Goal: Check status: Check status

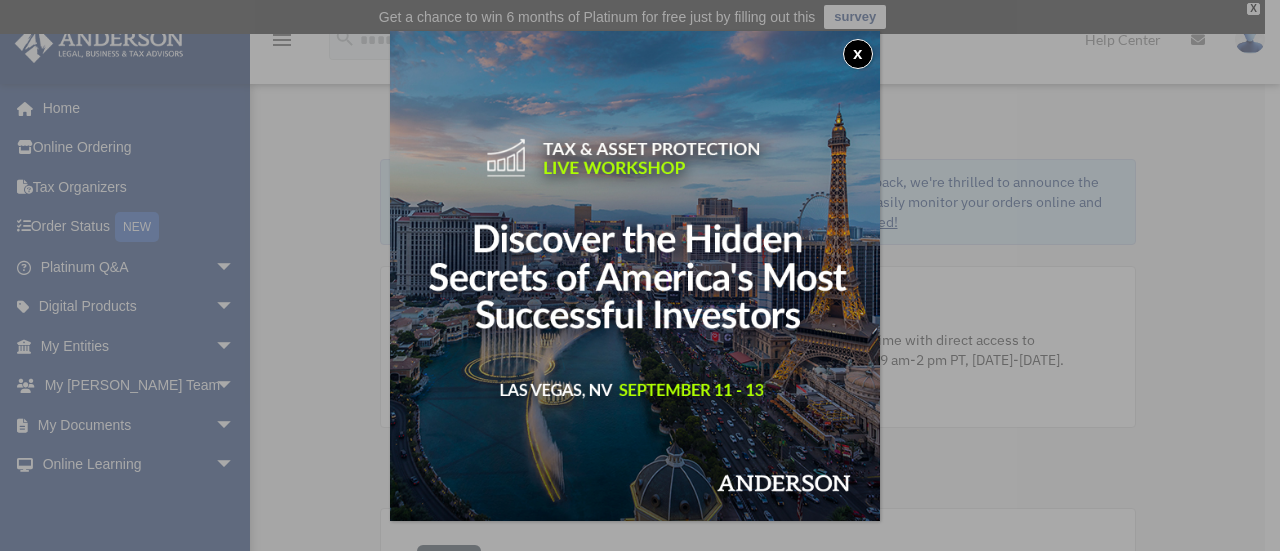
click at [861, 46] on button "x" at bounding box center [858, 54] width 30 height 30
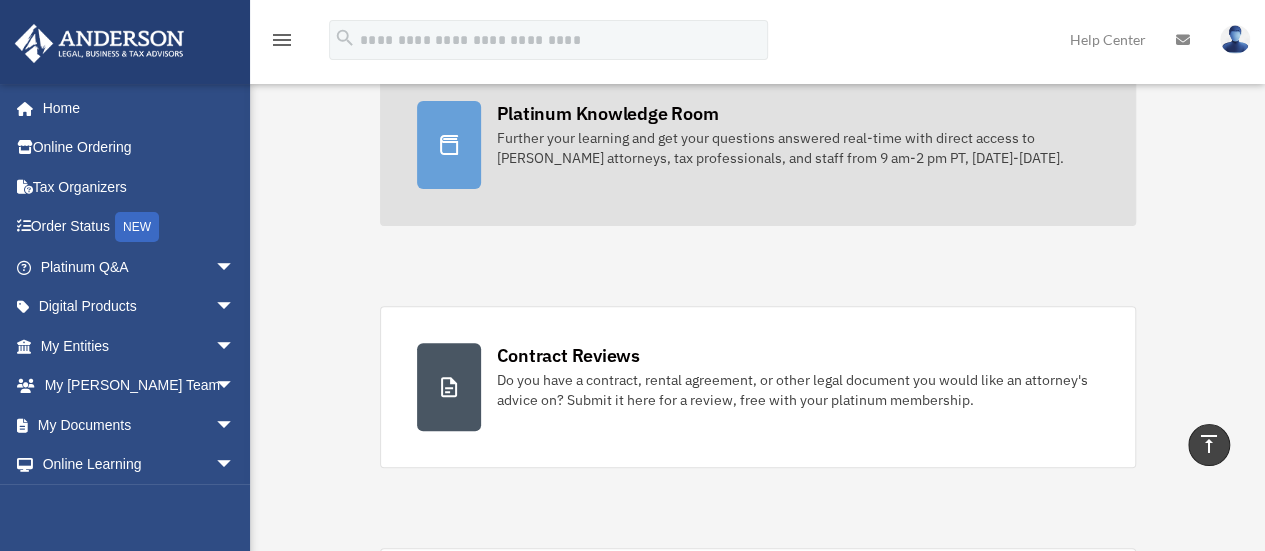
scroll to position [180, 0]
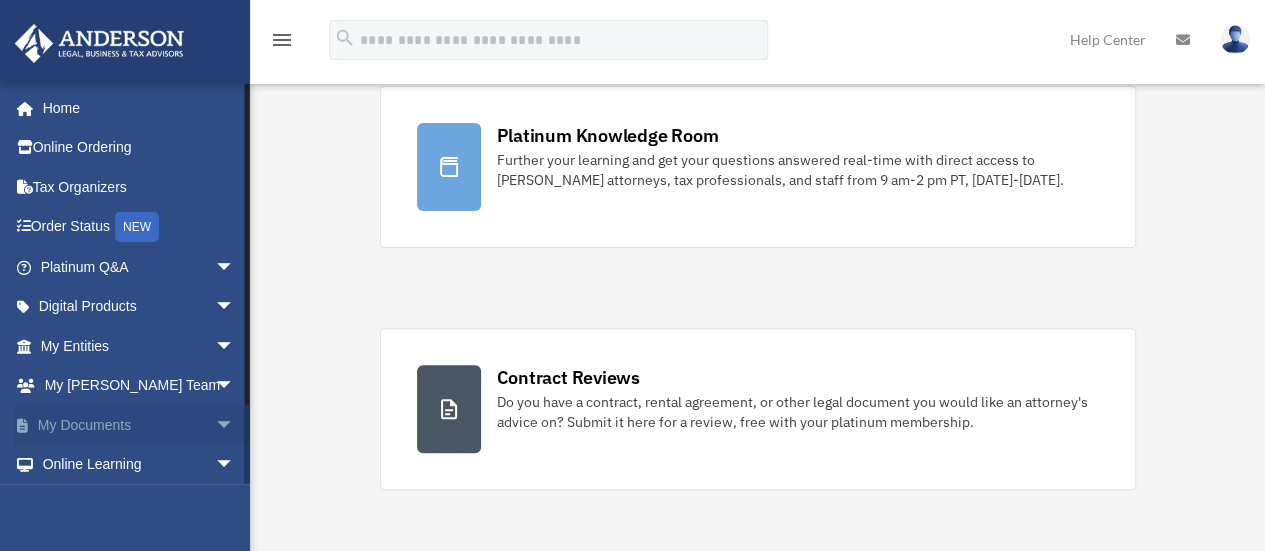
click at [215, 429] on span "arrow_drop_down" at bounding box center [235, 425] width 40 height 41
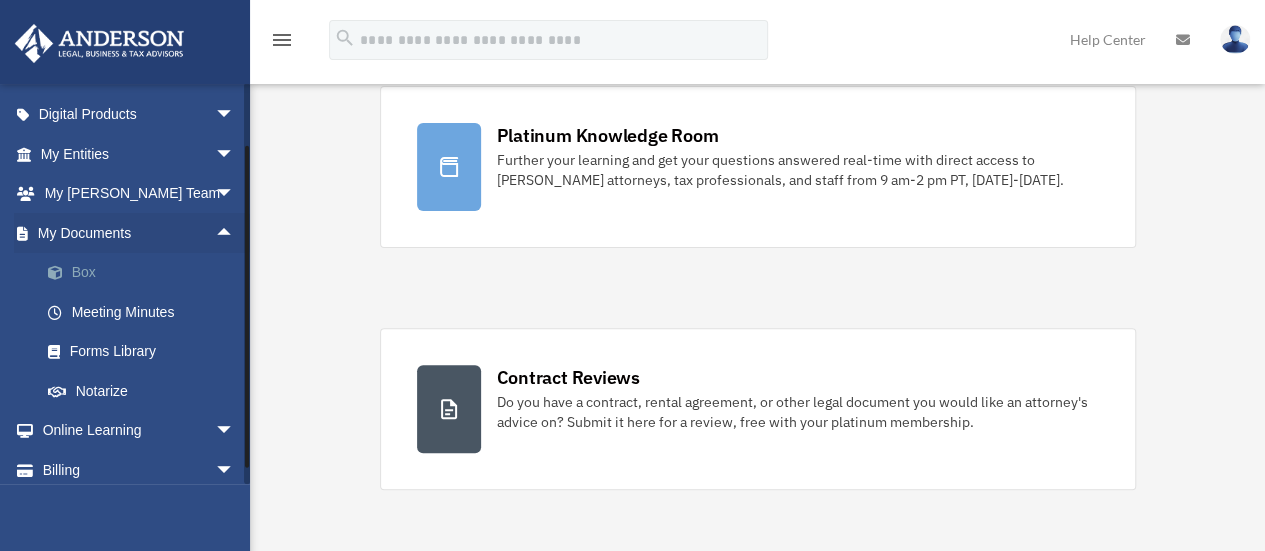
scroll to position [193, 0]
click at [215, 158] on span "arrow_drop_down" at bounding box center [235, 153] width 40 height 41
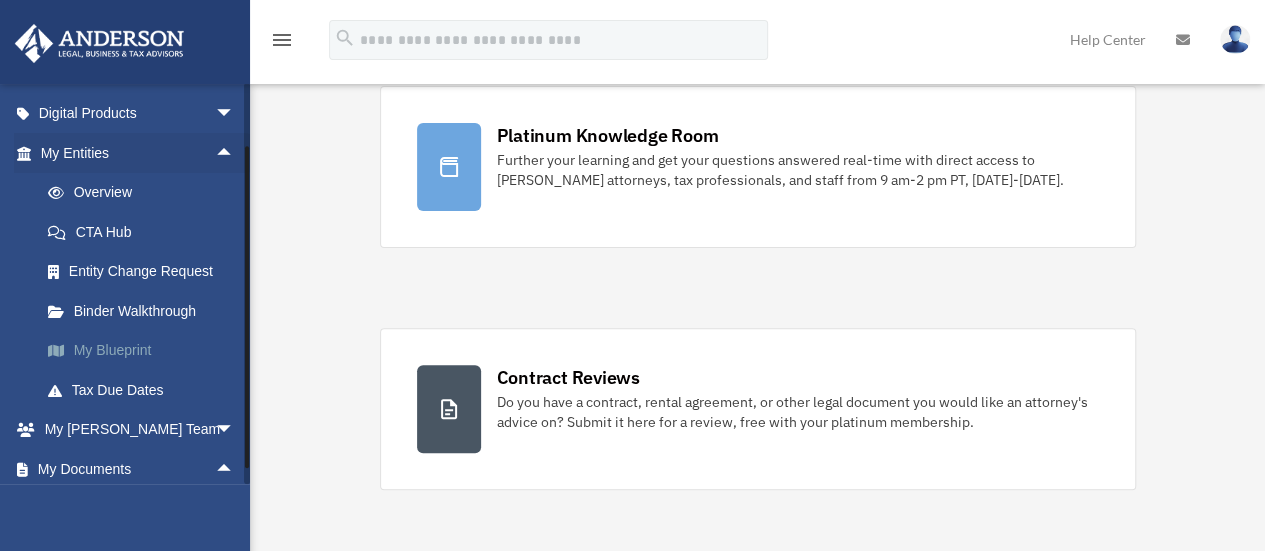
click at [113, 355] on link "My Blueprint" at bounding box center [146, 351] width 237 height 40
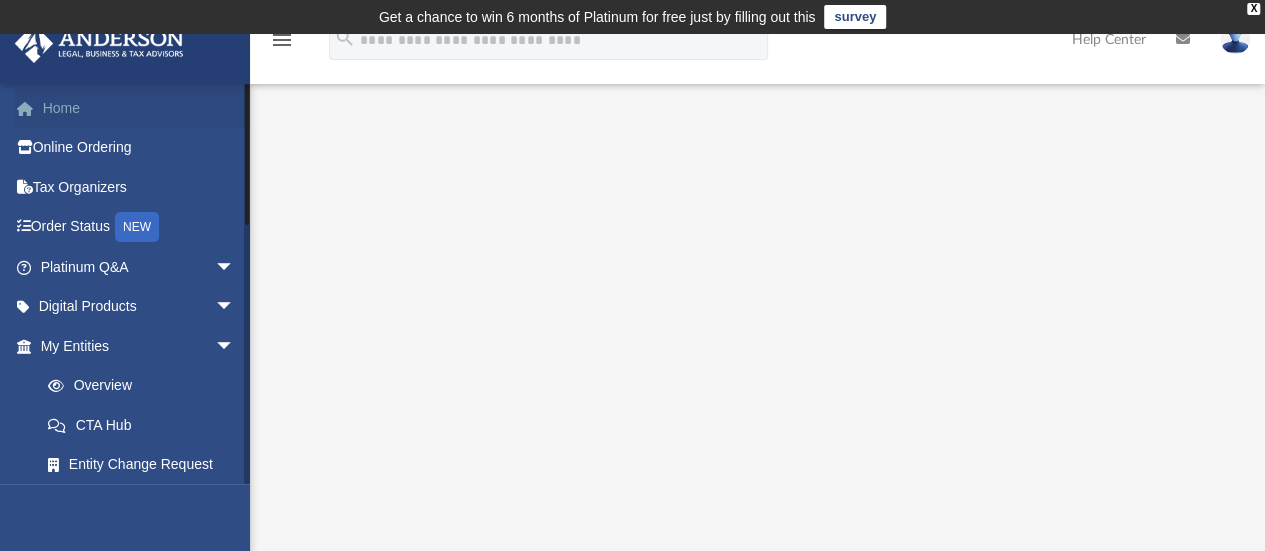
click at [68, 119] on link "Home" at bounding box center [139, 108] width 251 height 40
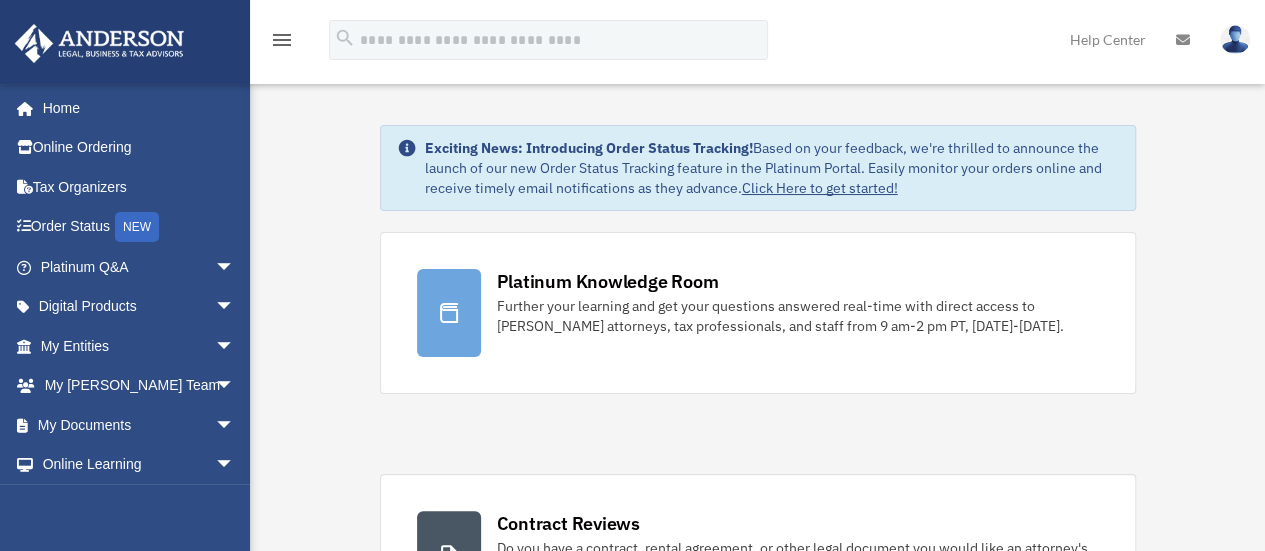
click at [64, 101] on link "Home" at bounding box center [134, 108] width 241 height 40
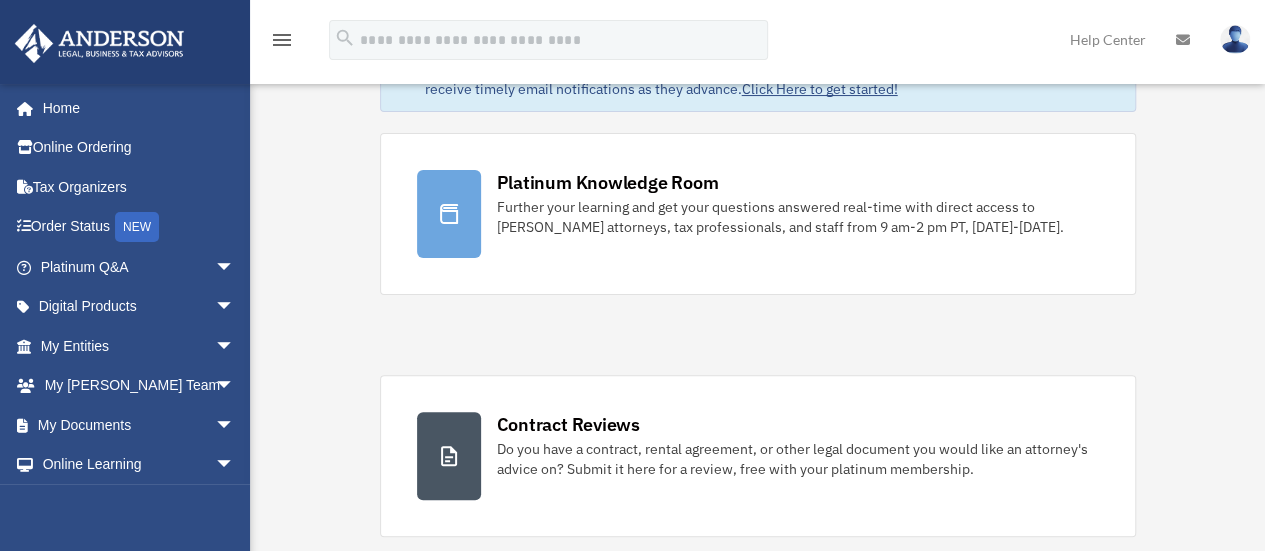
scroll to position [134, 0]
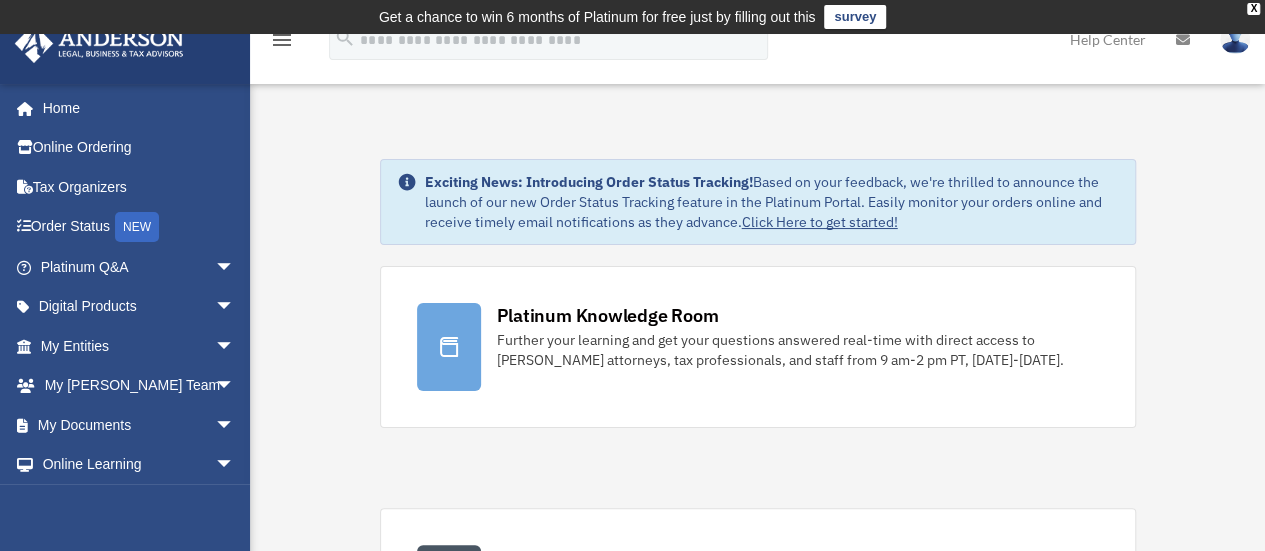
click at [278, 45] on icon "menu" at bounding box center [282, 40] width 24 height 24
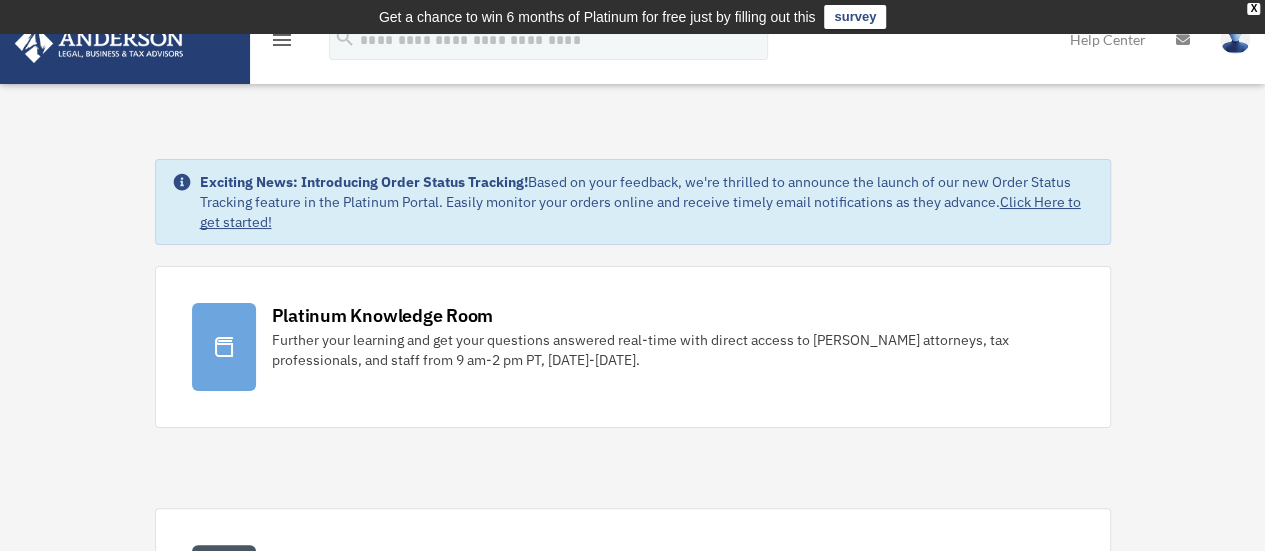
click at [279, 39] on icon "menu" at bounding box center [282, 40] width 24 height 24
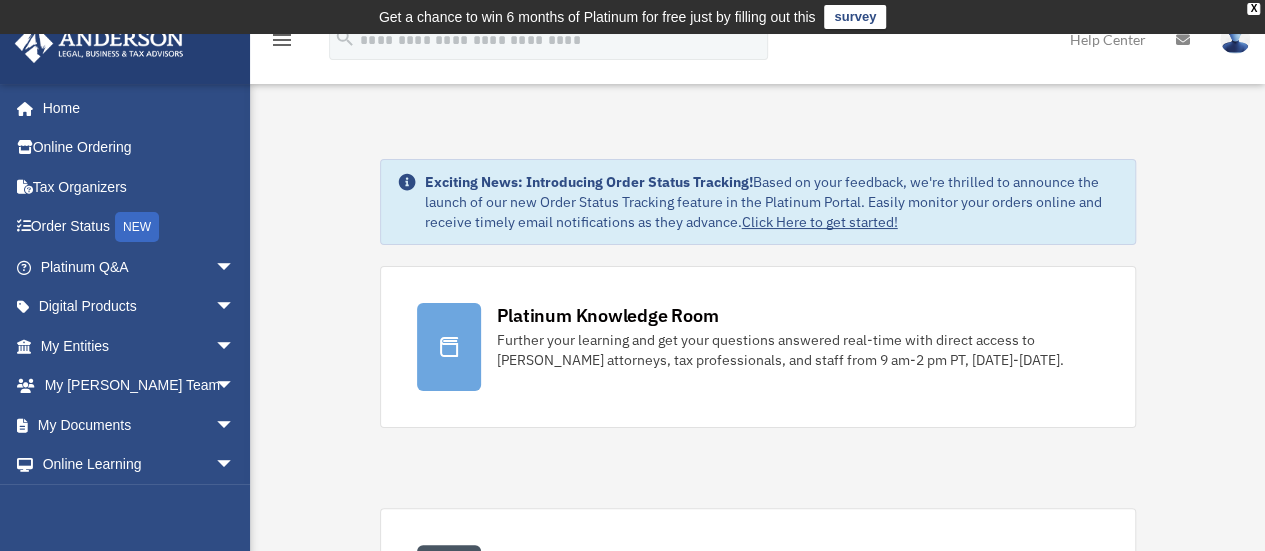
click at [286, 43] on icon "menu" at bounding box center [282, 40] width 24 height 24
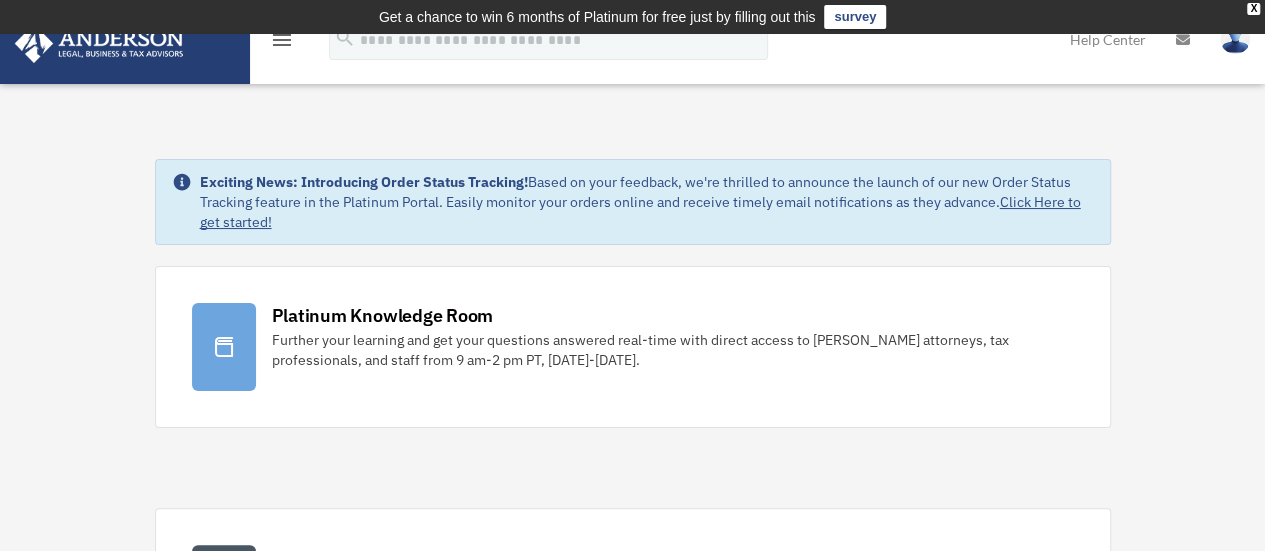
click at [286, 43] on icon "menu" at bounding box center [282, 40] width 24 height 24
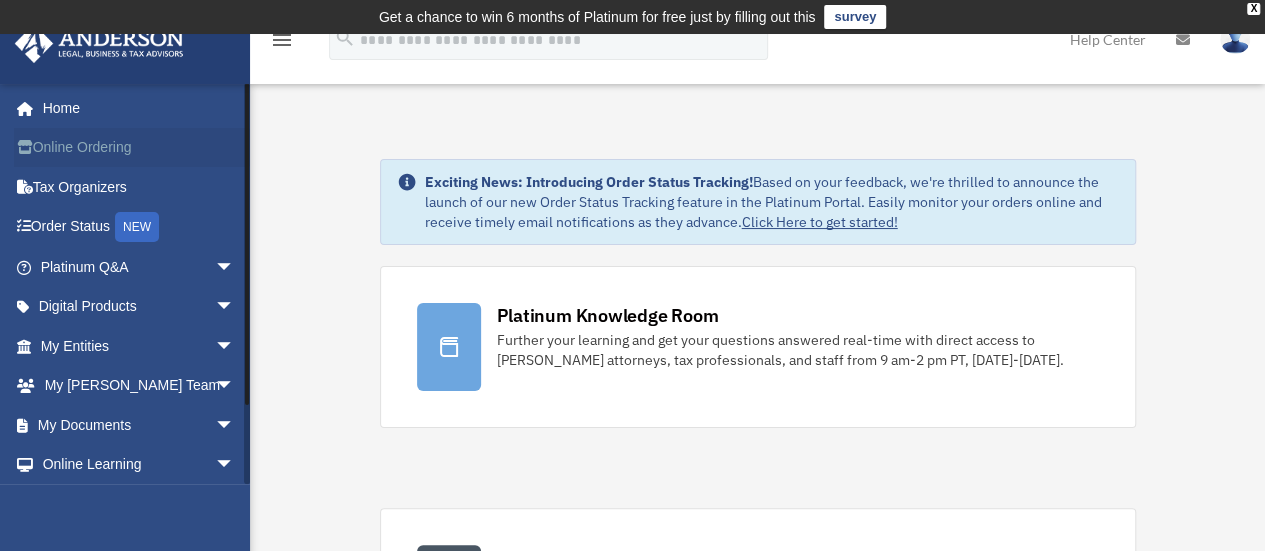
click at [118, 147] on link "Online Ordering" at bounding box center [139, 148] width 251 height 40
click at [81, 227] on link "Order Status NEW" at bounding box center [139, 227] width 251 height 41
click at [215, 268] on span "arrow_drop_down" at bounding box center [235, 267] width 40 height 41
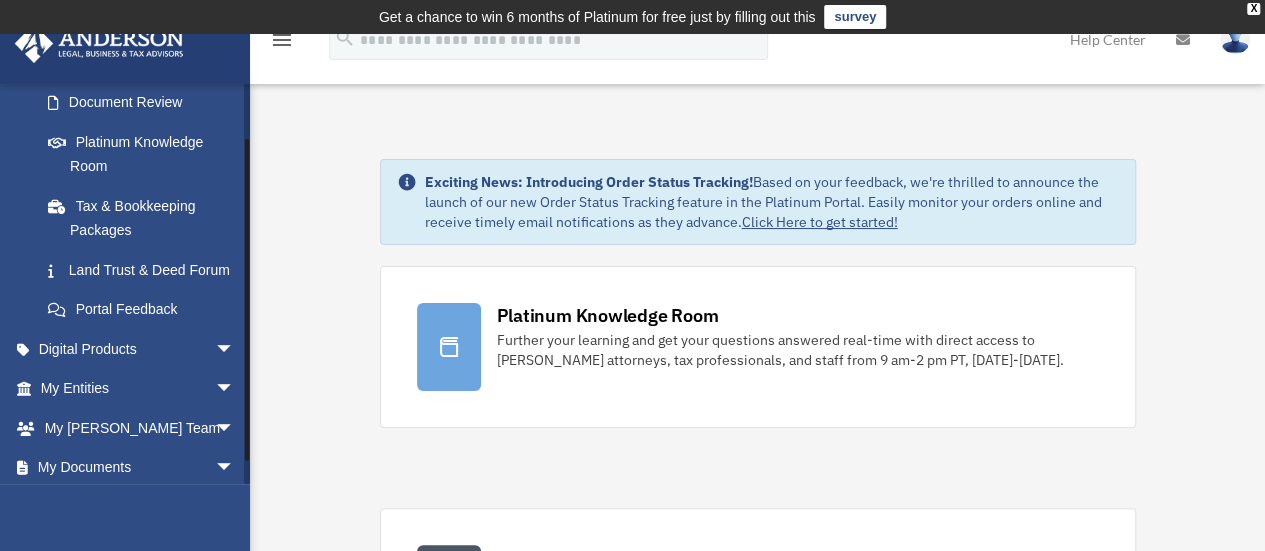
scroll to position [361, 0]
click at [112, 272] on link "Land Trust & Deed Forum" at bounding box center [146, 271] width 237 height 40
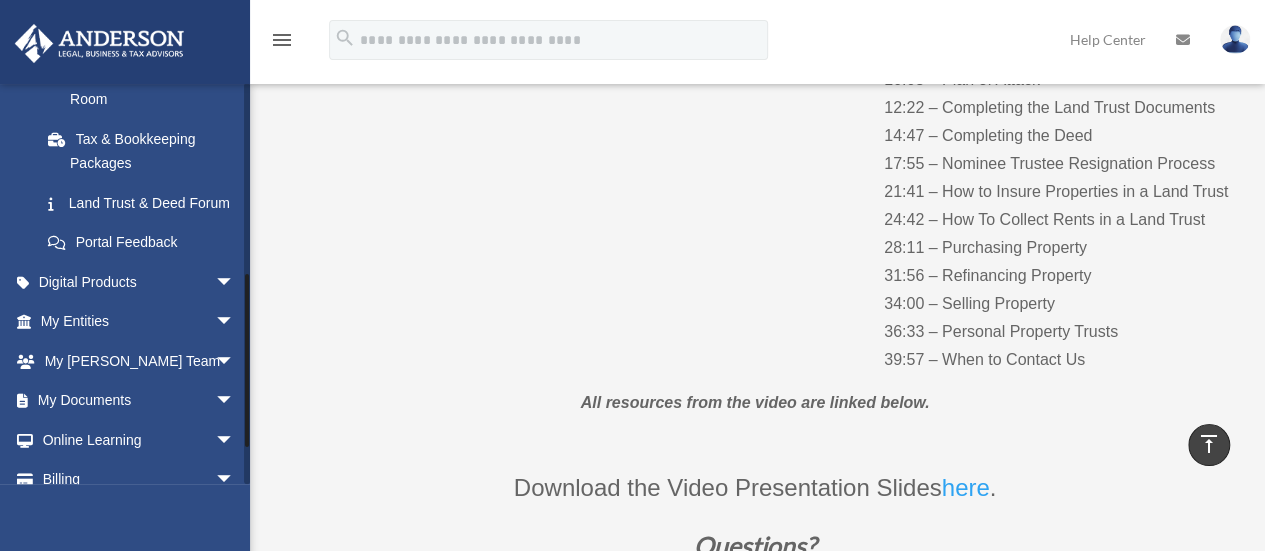
scroll to position [512, 0]
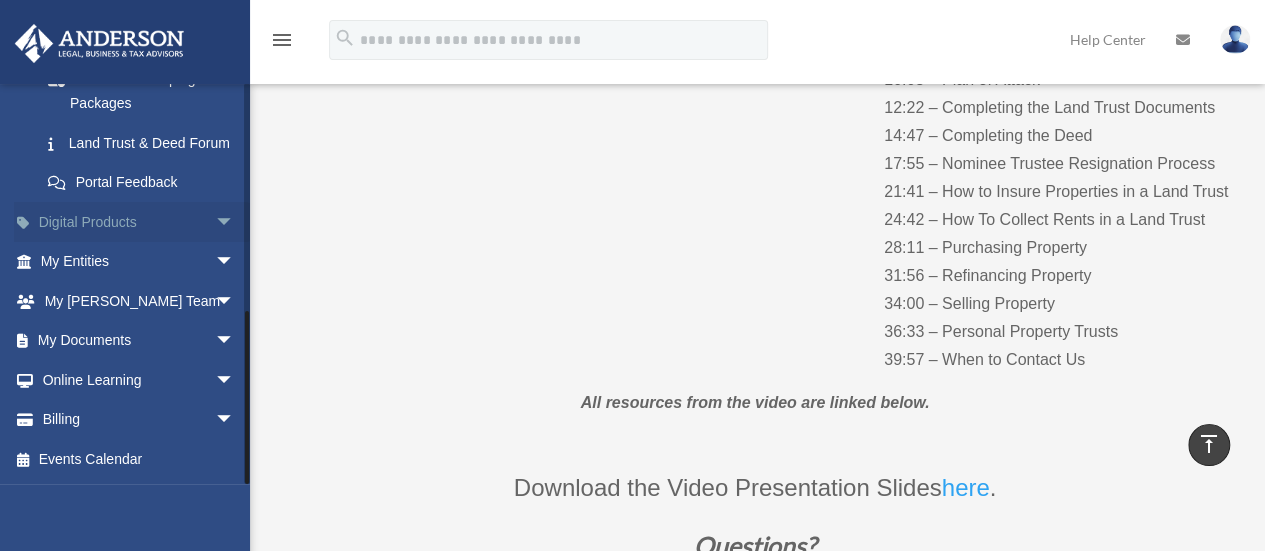
click at [215, 213] on span "arrow_drop_down" at bounding box center [235, 222] width 40 height 41
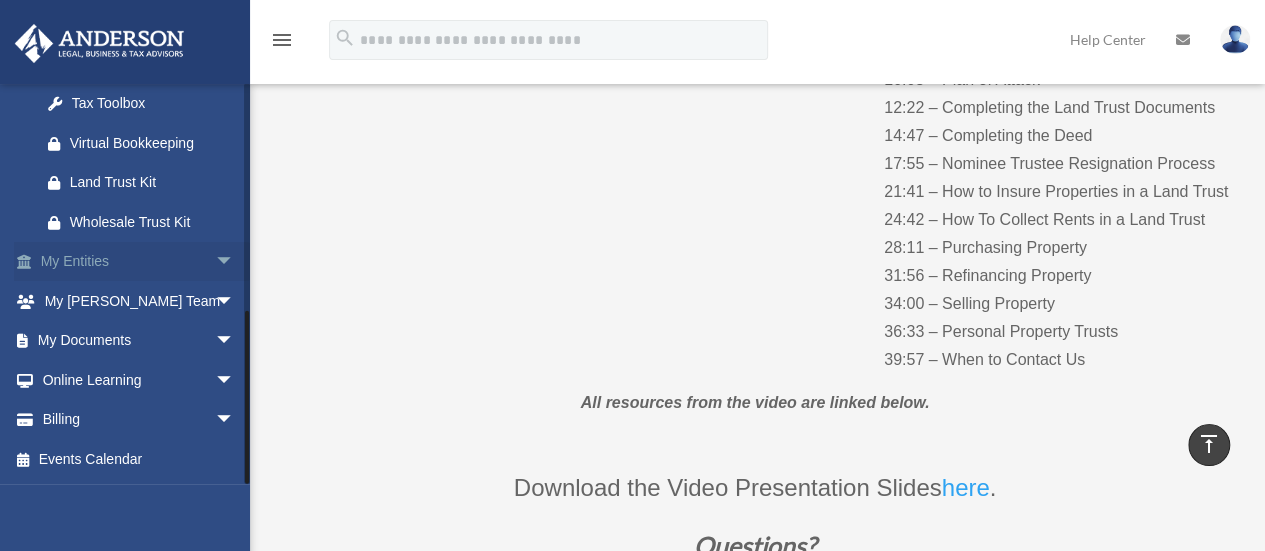
click at [215, 269] on span "arrow_drop_down" at bounding box center [235, 262] width 40 height 41
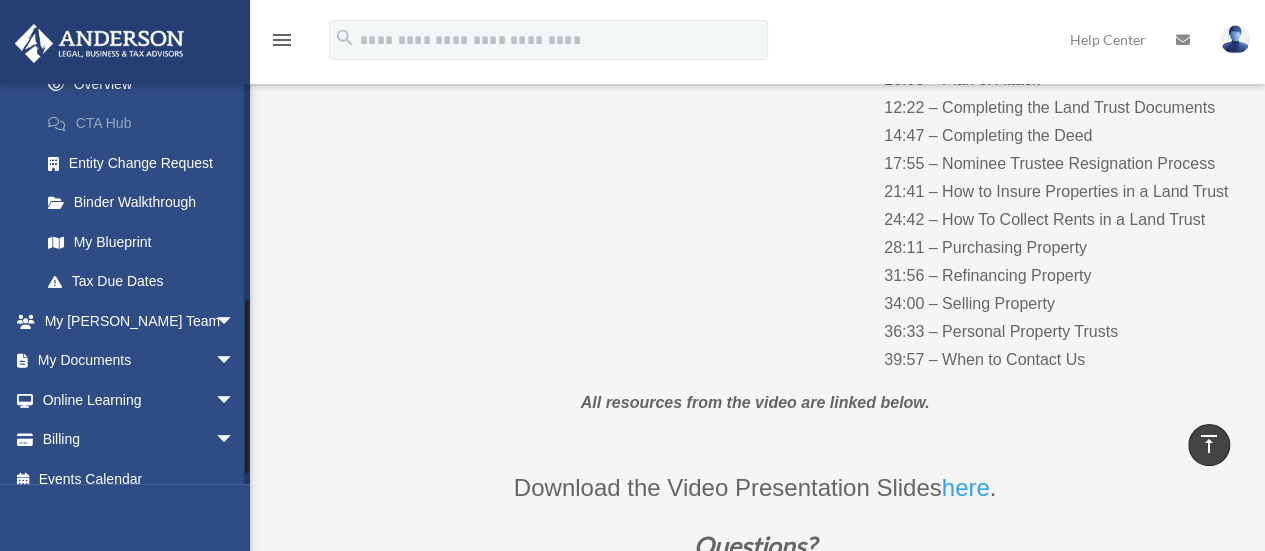
scroll to position [907, 0]
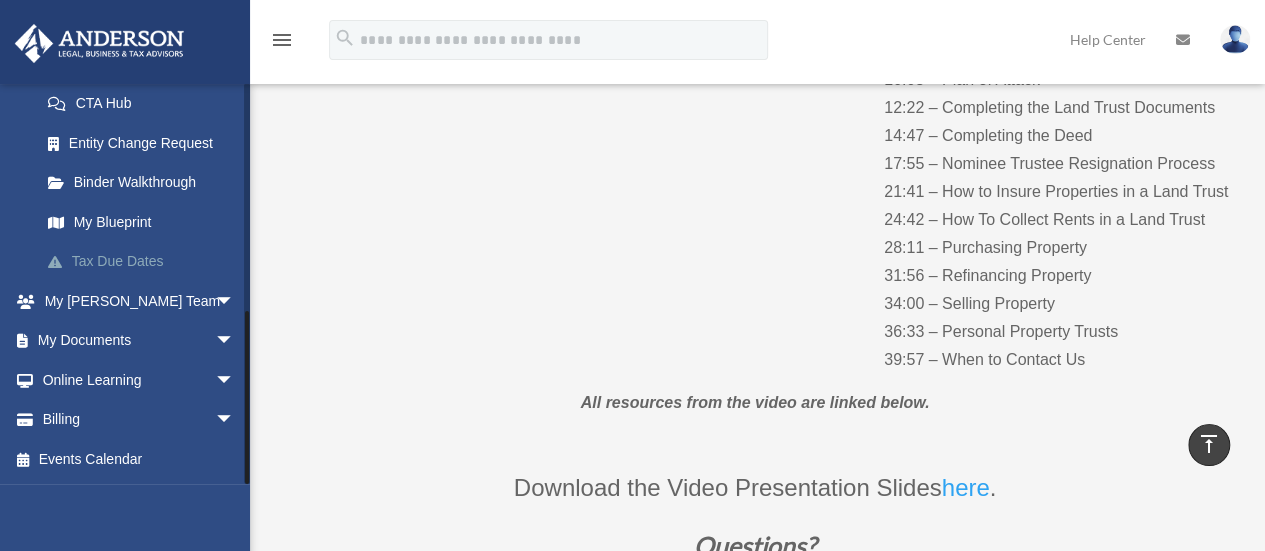
click at [142, 262] on link "Tax Due Dates" at bounding box center [146, 262] width 237 height 40
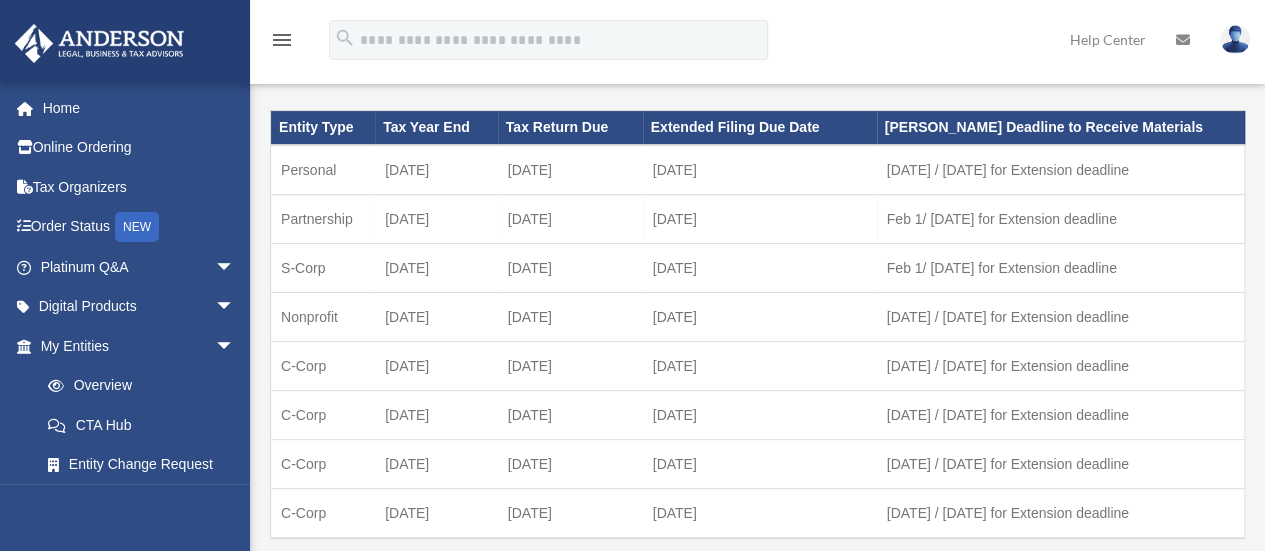
scroll to position [148, 0]
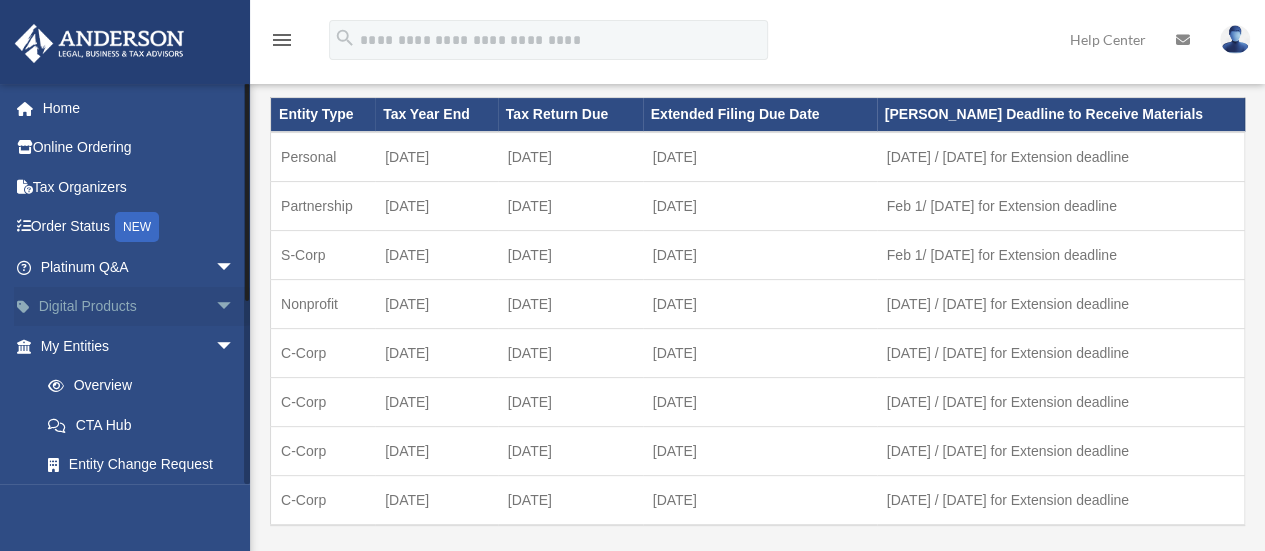
click at [215, 304] on span "arrow_drop_down" at bounding box center [235, 307] width 40 height 41
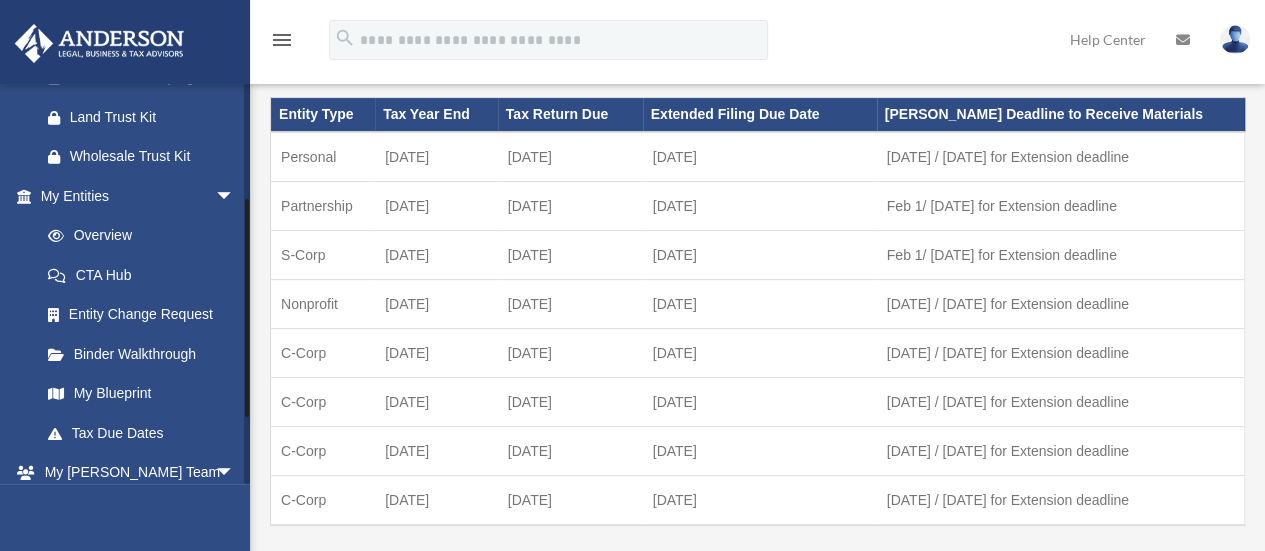
scroll to position [302, 0]
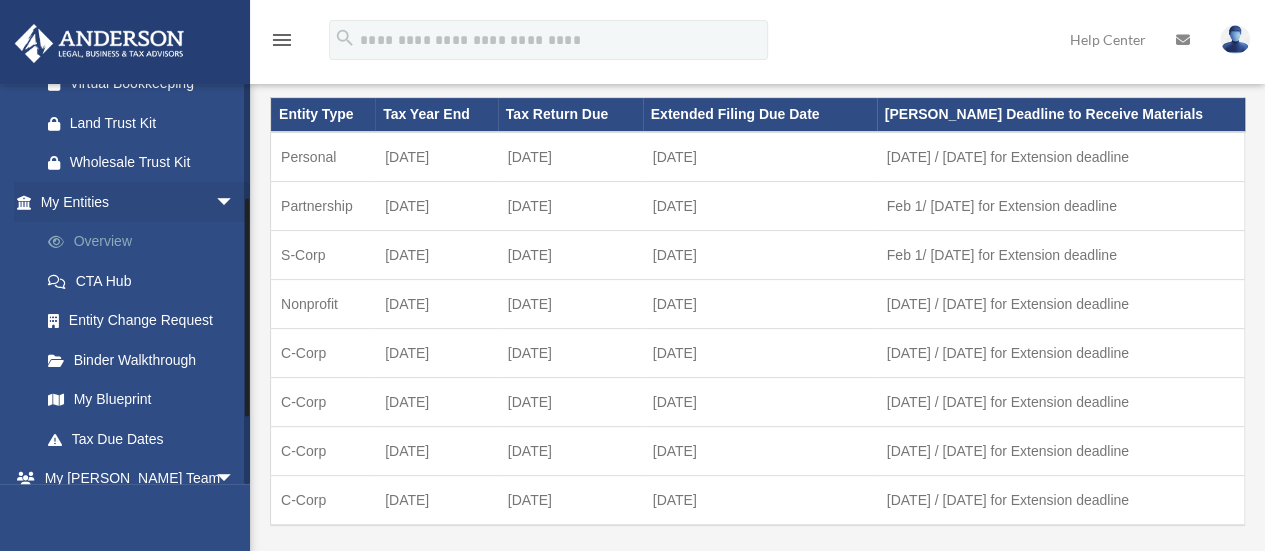
click at [106, 242] on link "Overview" at bounding box center [146, 242] width 237 height 40
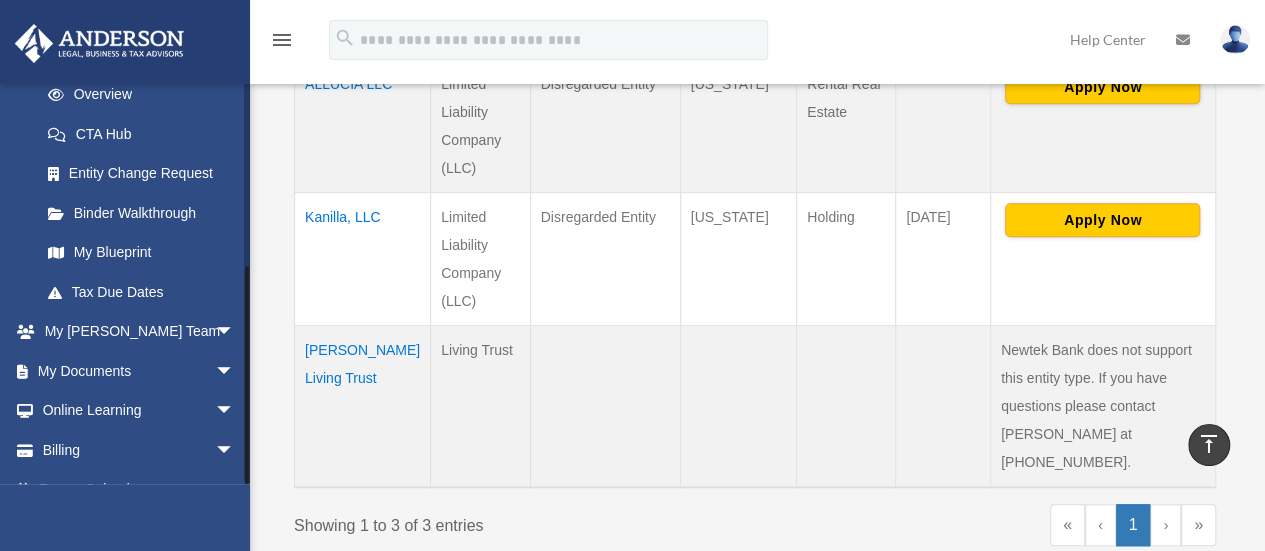
scroll to position [320, 0]
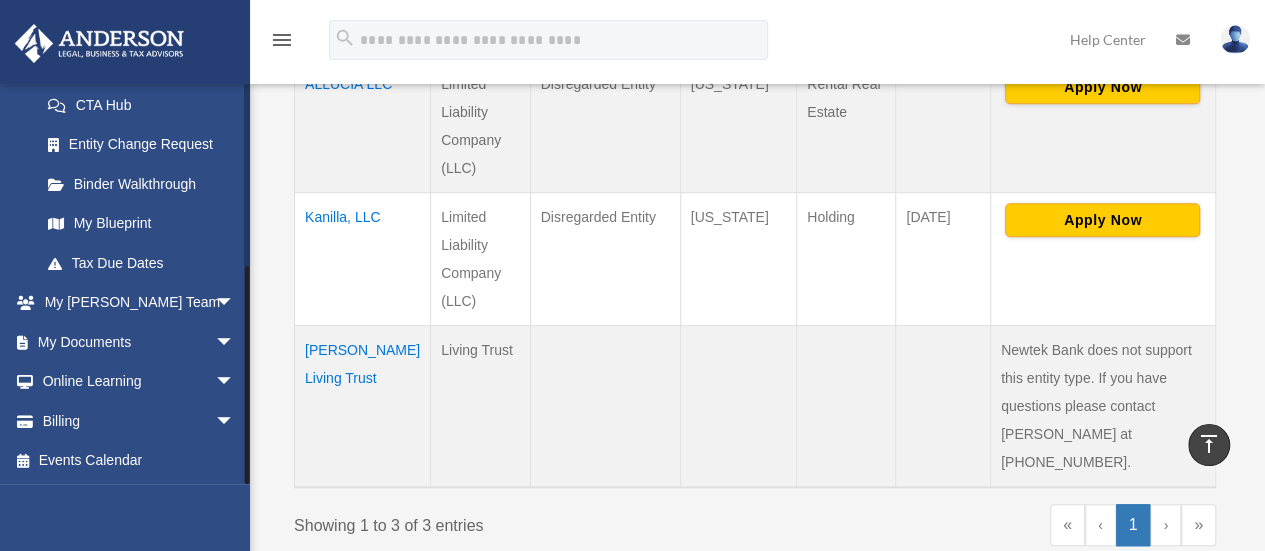
drag, startPoint x: 245, startPoint y: 358, endPoint x: 245, endPoint y: 403, distance: 45.0
click at [245, 403] on div at bounding box center [247, 283] width 6 height 401
click at [215, 307] on span "arrow_drop_down" at bounding box center [235, 303] width 40 height 41
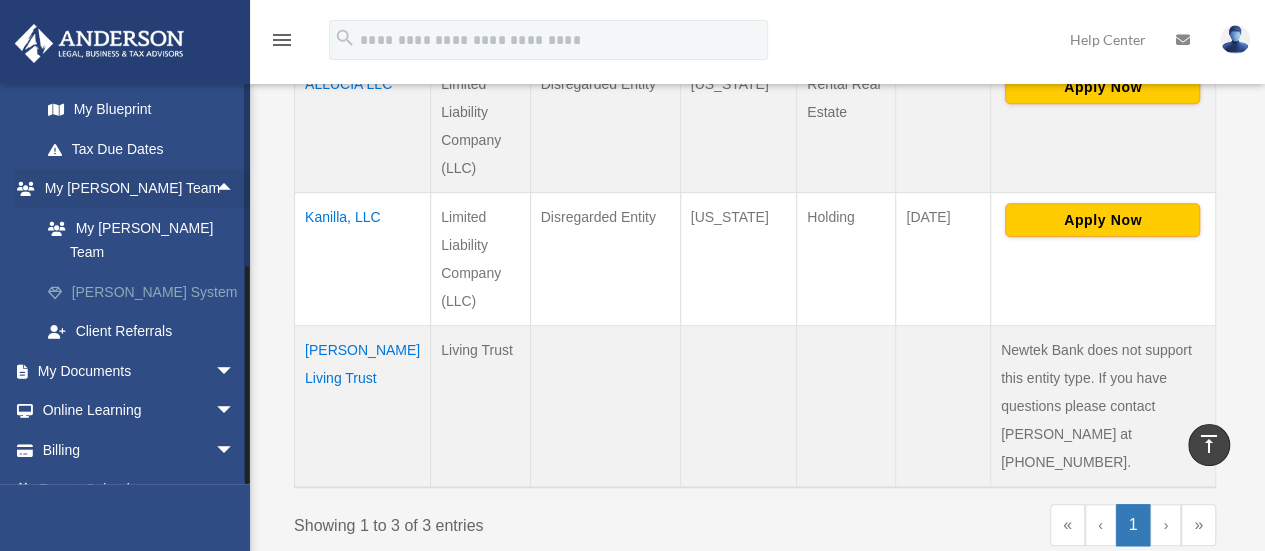
scroll to position [438, 0]
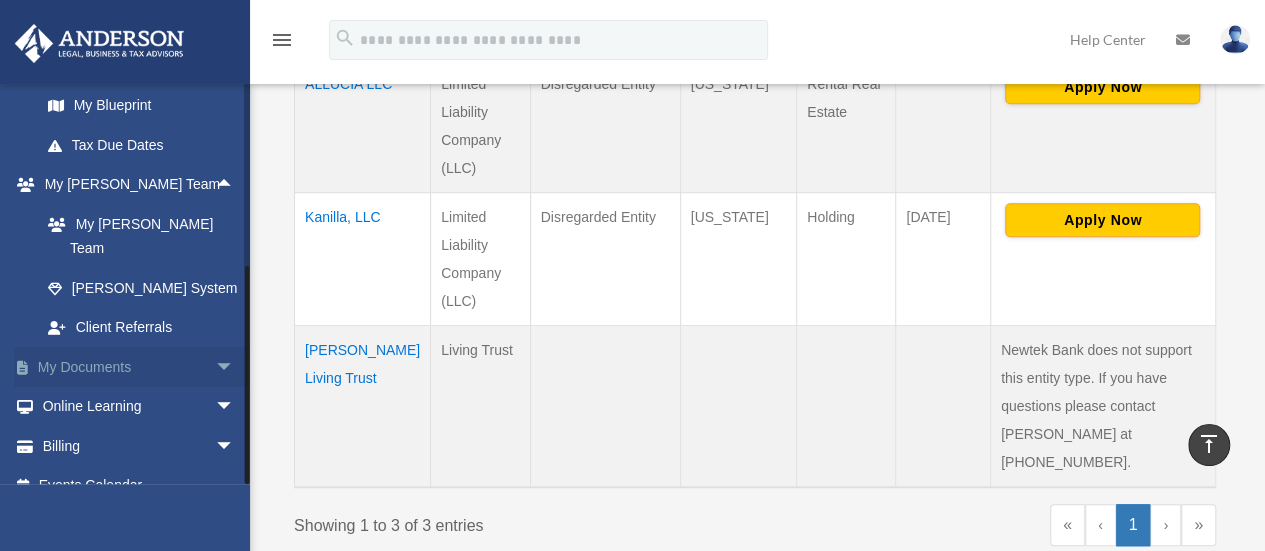
click at [215, 347] on span "arrow_drop_down" at bounding box center [235, 367] width 40 height 41
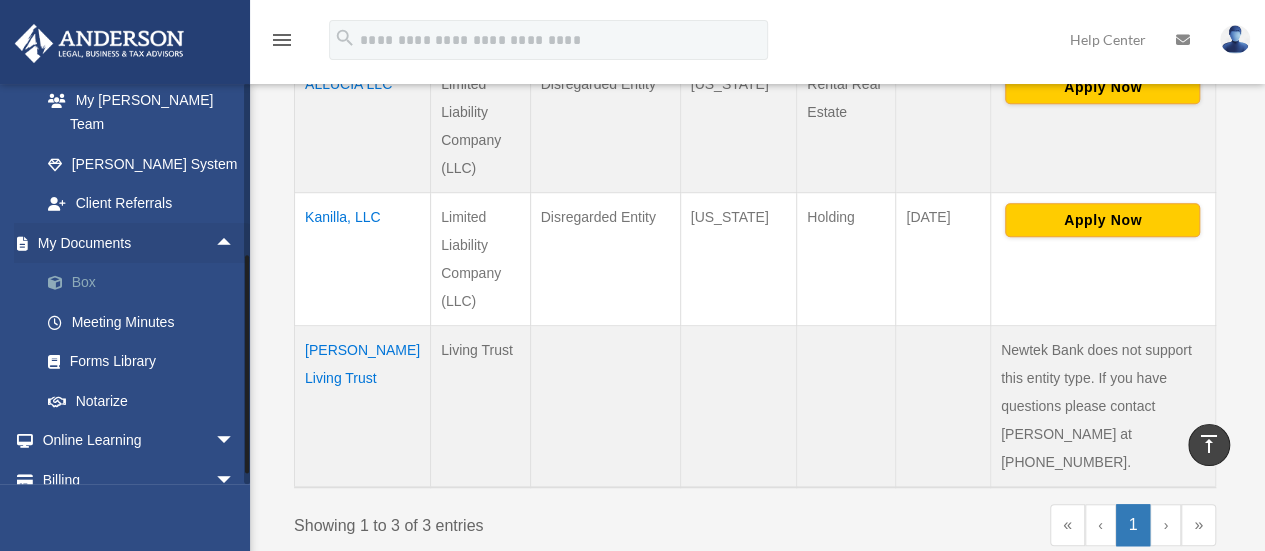
scroll to position [596, 0]
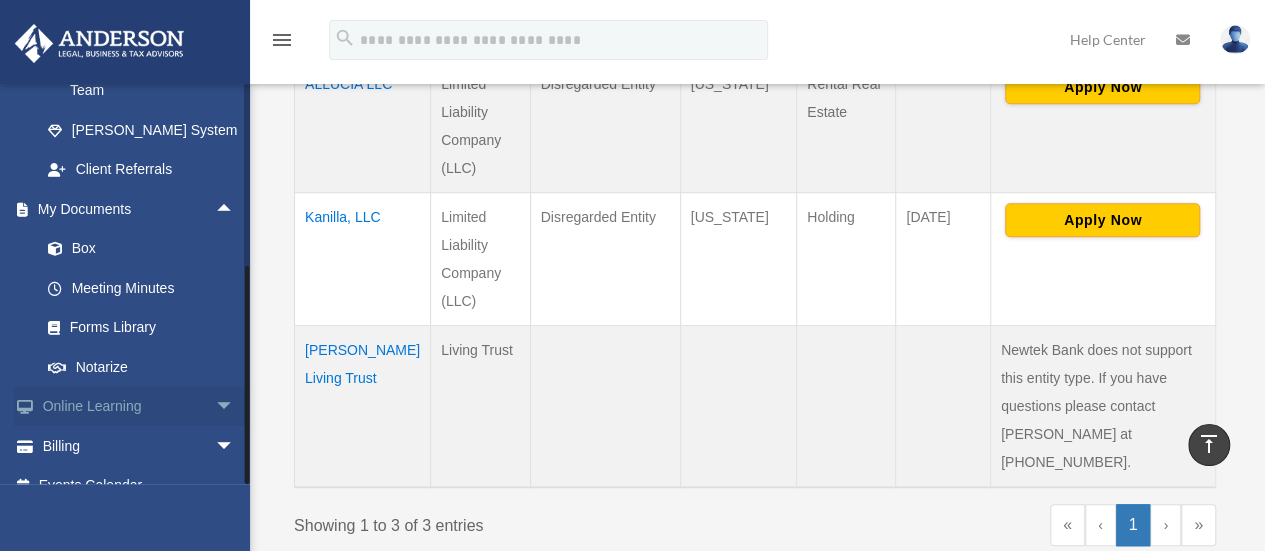
click at [215, 387] on span "arrow_drop_down" at bounding box center [235, 407] width 40 height 41
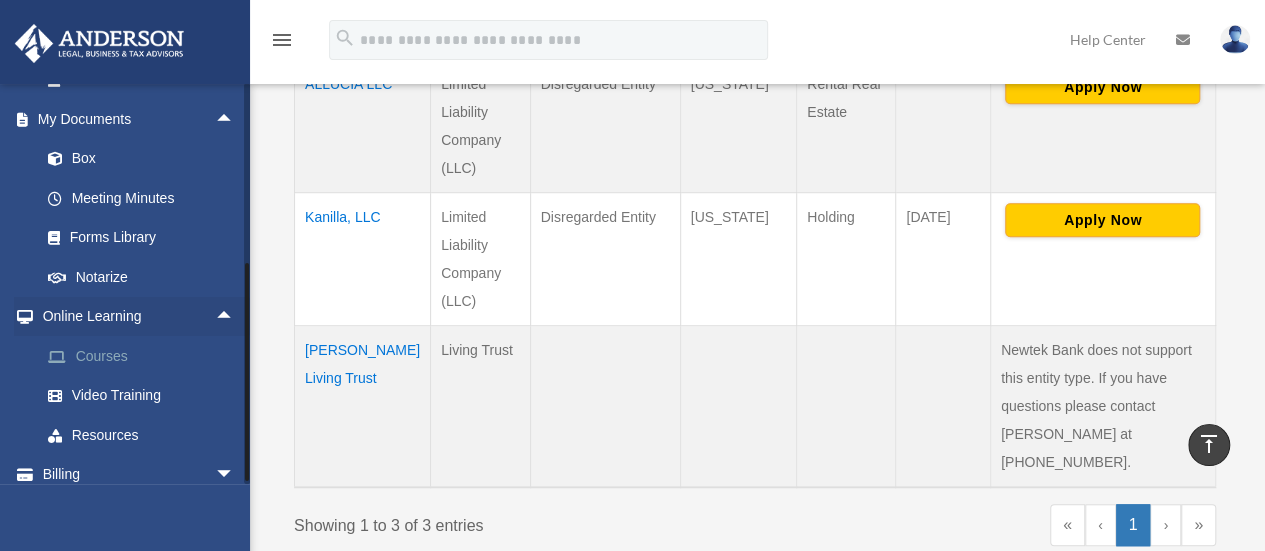
scroll to position [715, 0]
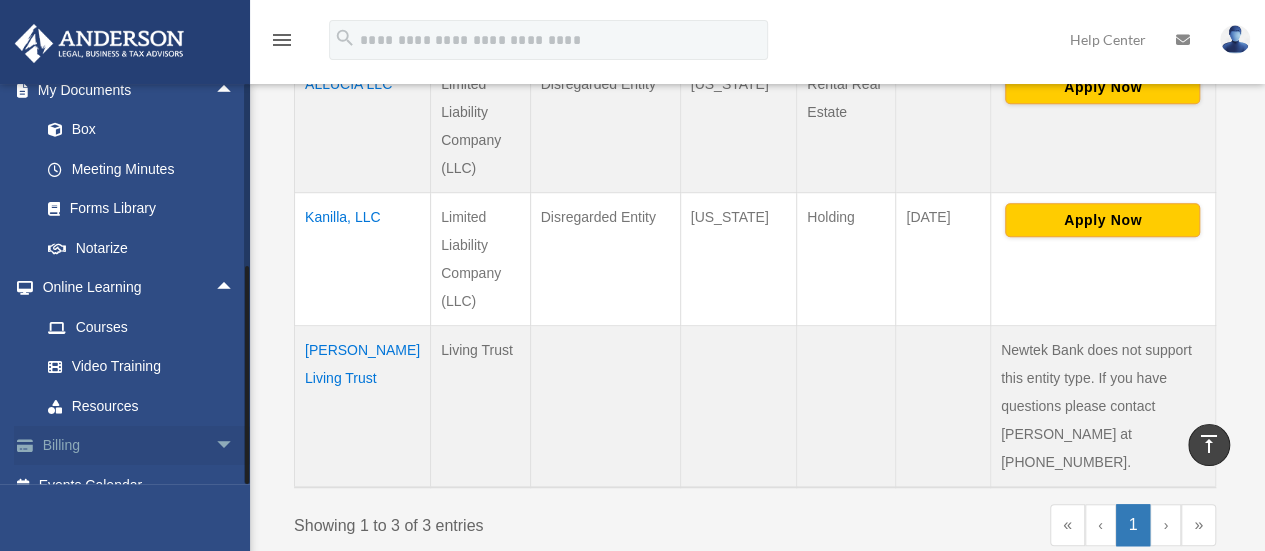
click at [215, 426] on span "arrow_drop_down" at bounding box center [235, 446] width 40 height 41
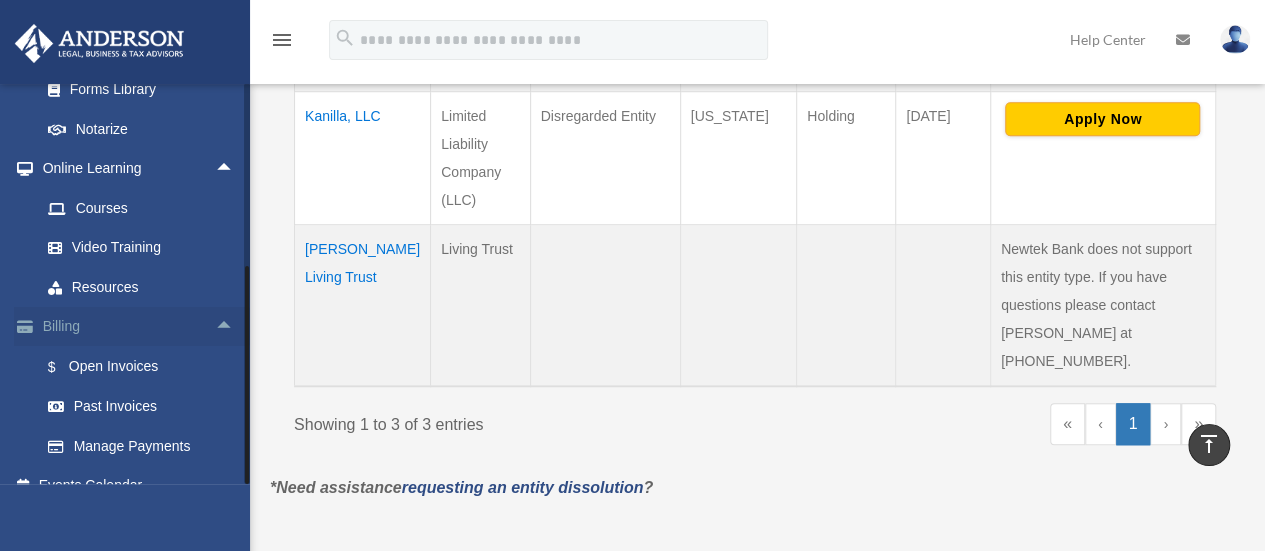
scroll to position [687, 0]
click at [112, 466] on link "Events Calendar" at bounding box center [139, 486] width 251 height 40
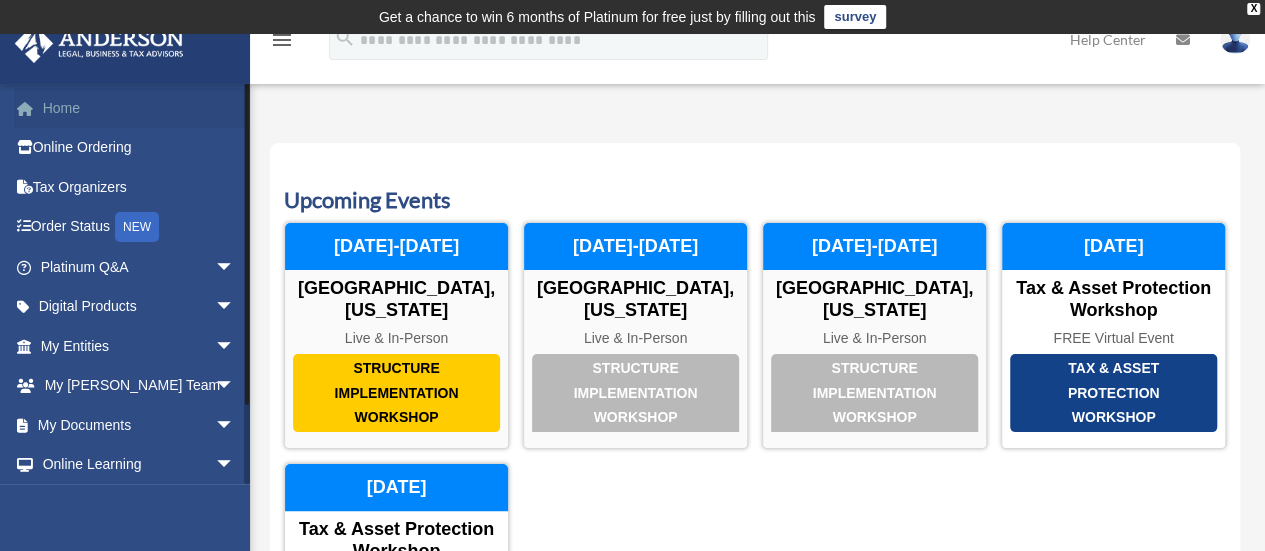
click at [54, 110] on link "Home" at bounding box center [139, 108] width 251 height 40
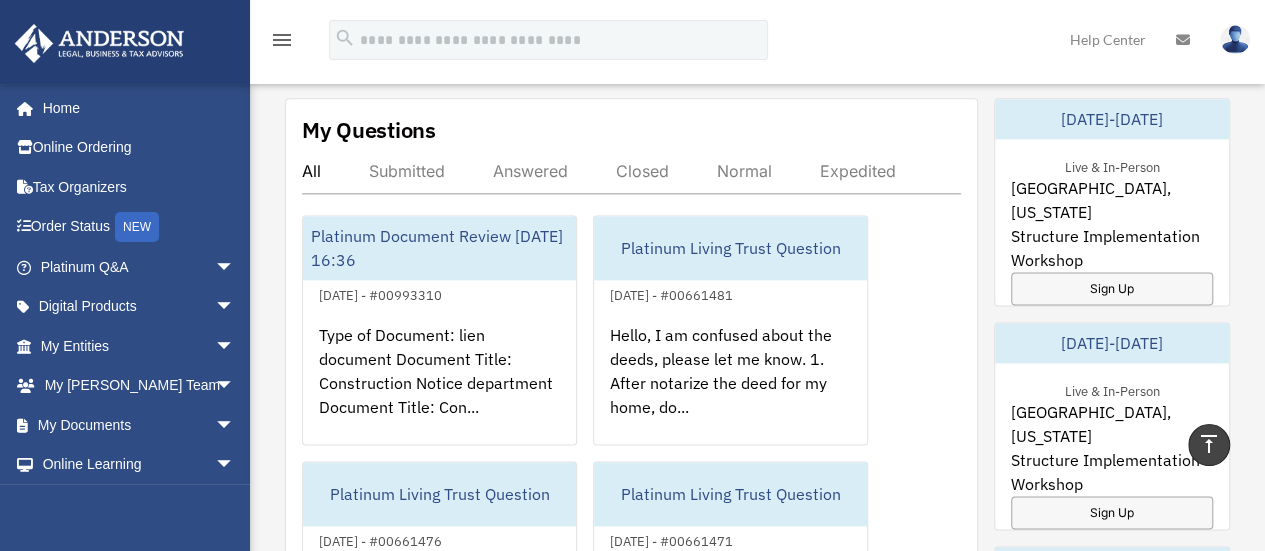
scroll to position [1158, 0]
click at [645, 293] on div "July 1, 2024 - #00661481" at bounding box center [671, 292] width 155 height 21
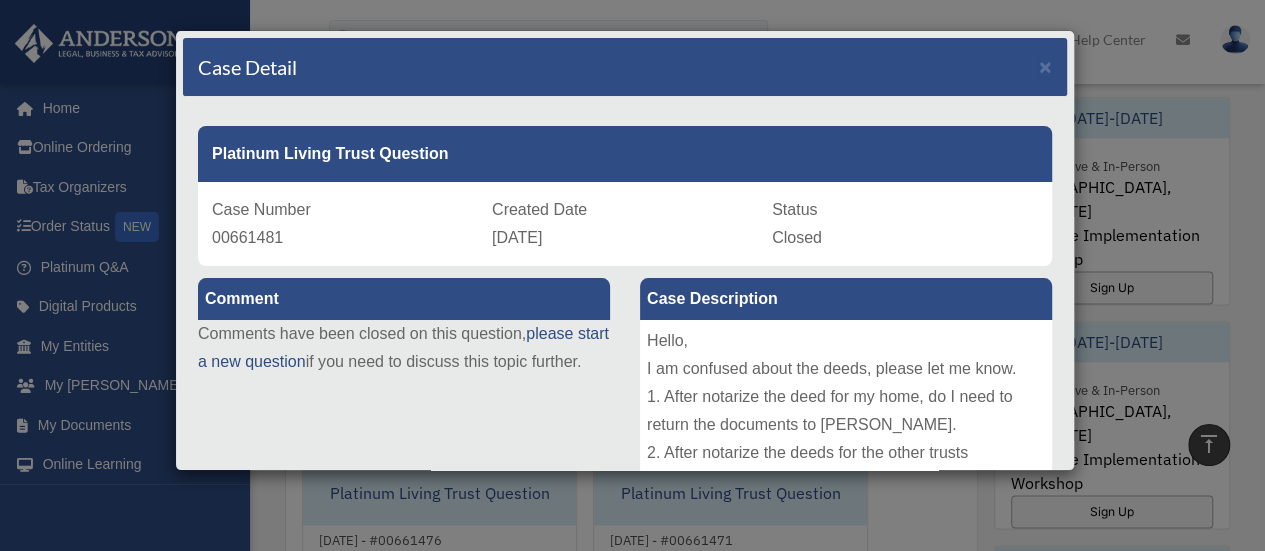
click at [1040, 63] on div "Case Detail ×" at bounding box center [625, 67] width 884 height 59
click at [1039, 67] on span "×" at bounding box center [1045, 66] width 13 height 23
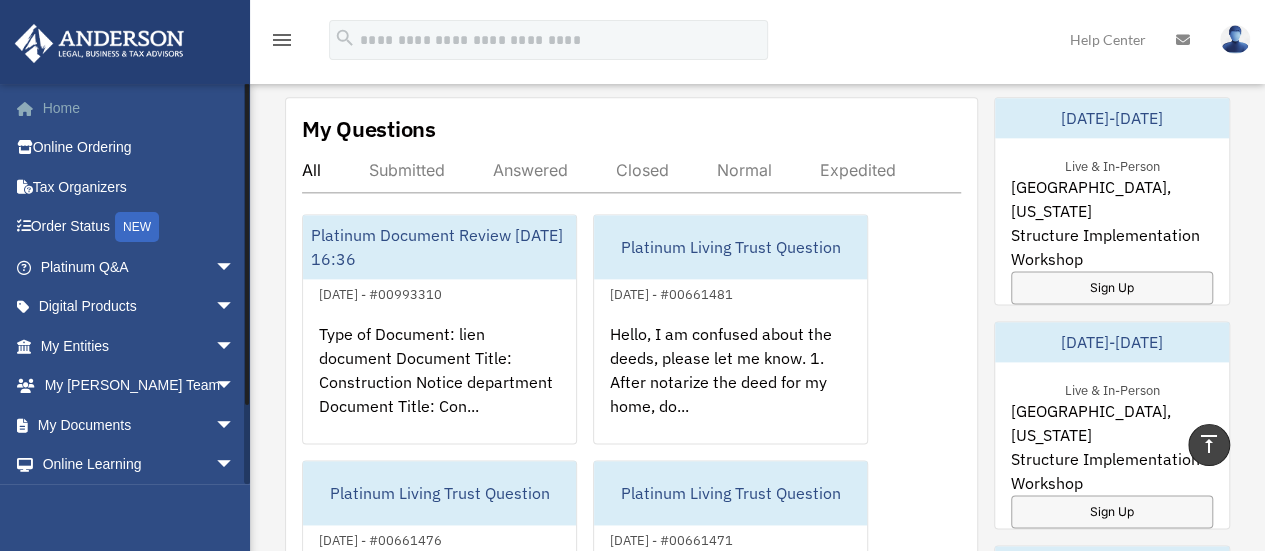
click at [68, 117] on link "Home" at bounding box center [139, 108] width 251 height 40
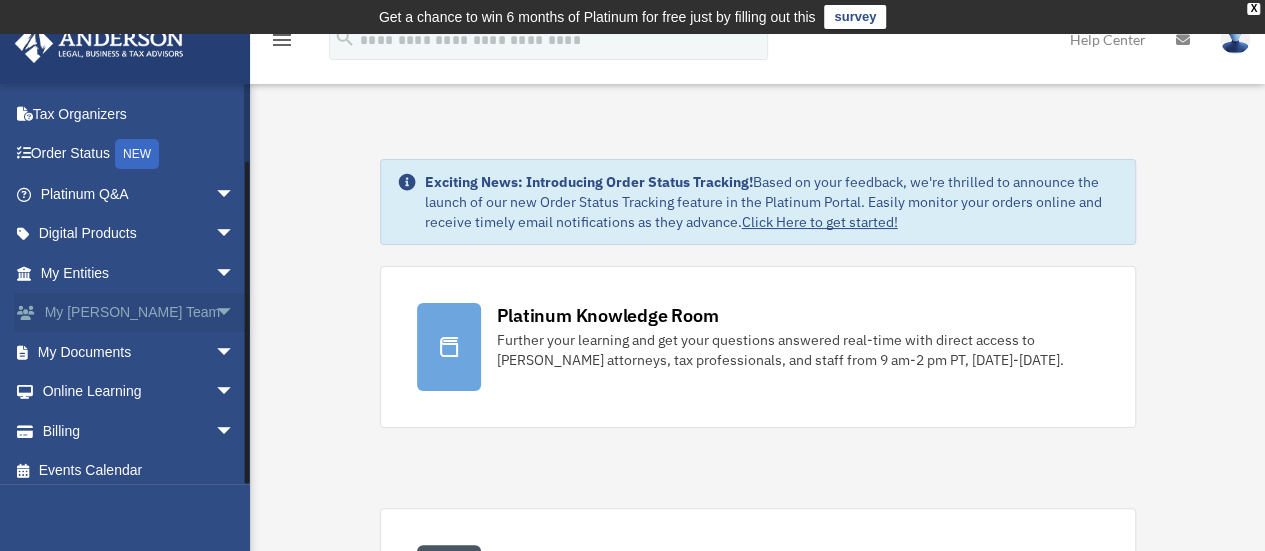
scroll to position [83, 0]
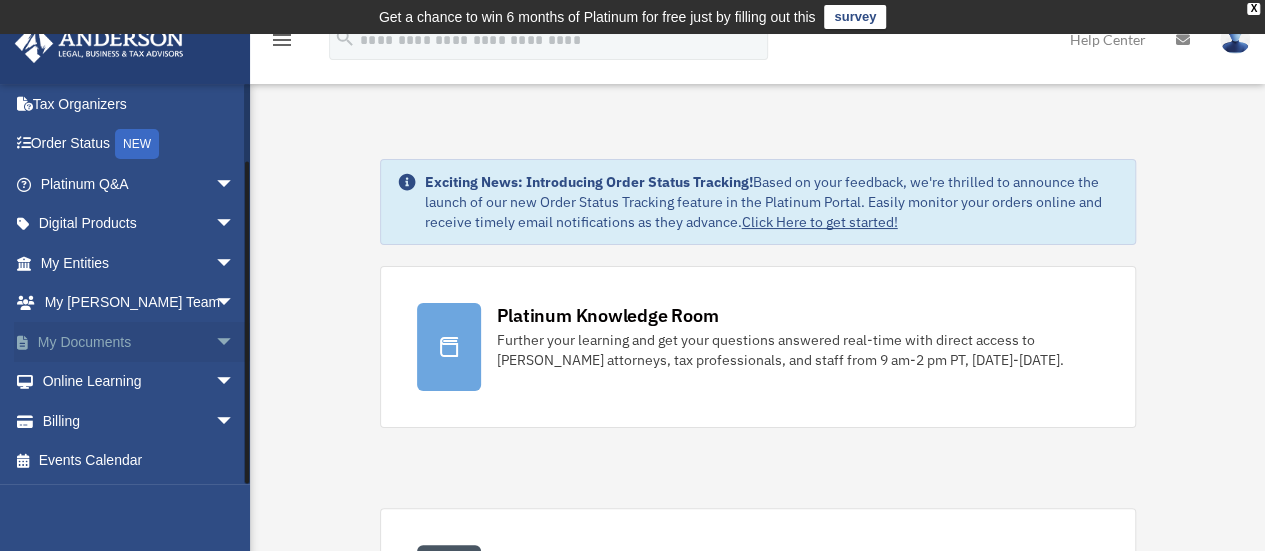
click at [215, 339] on span "arrow_drop_down" at bounding box center [235, 342] width 40 height 41
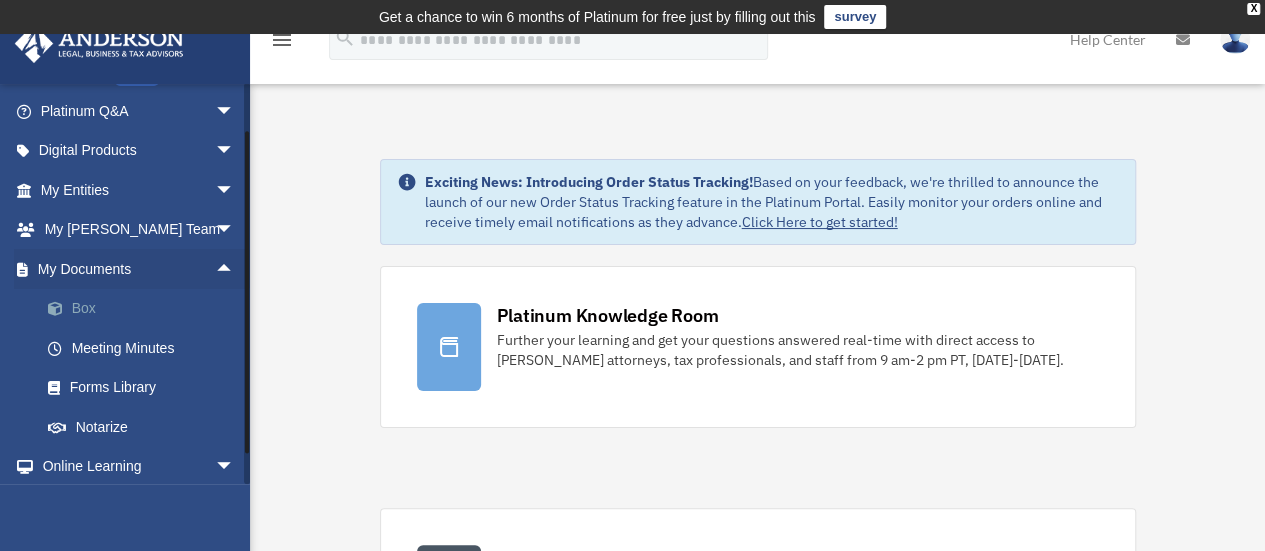
scroll to position [148, 0]
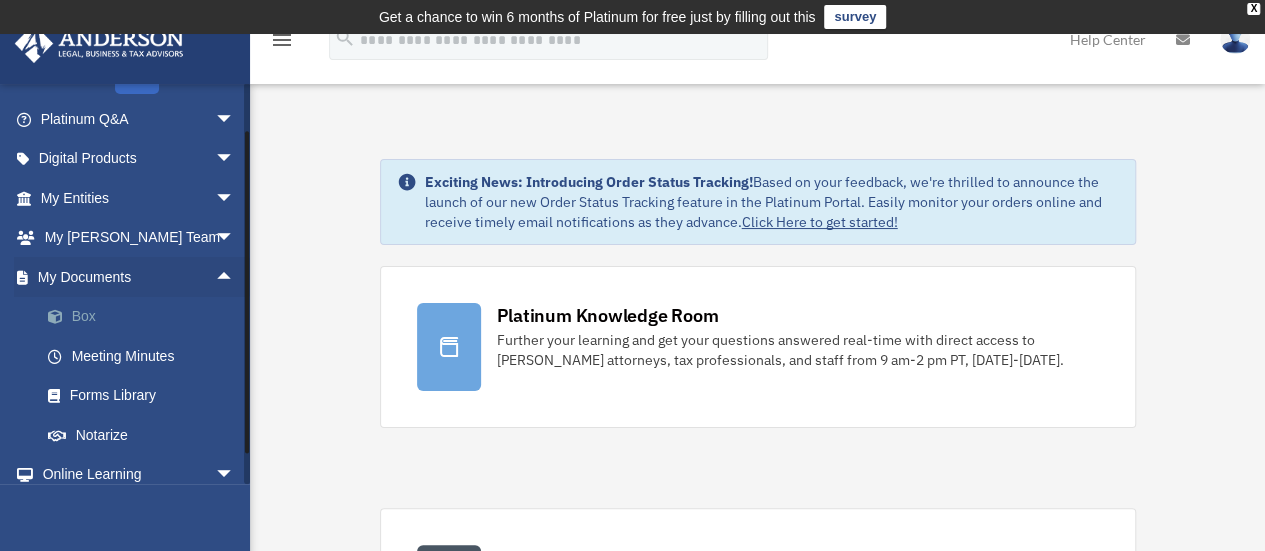
click at [85, 314] on link "Box" at bounding box center [146, 317] width 237 height 40
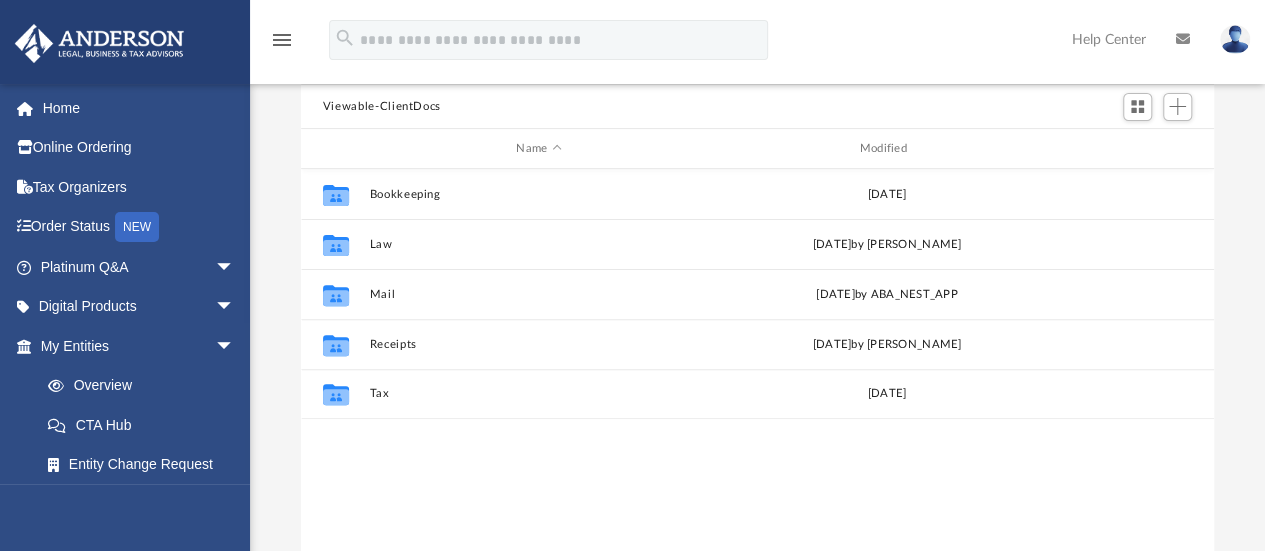
scroll to position [204, 0]
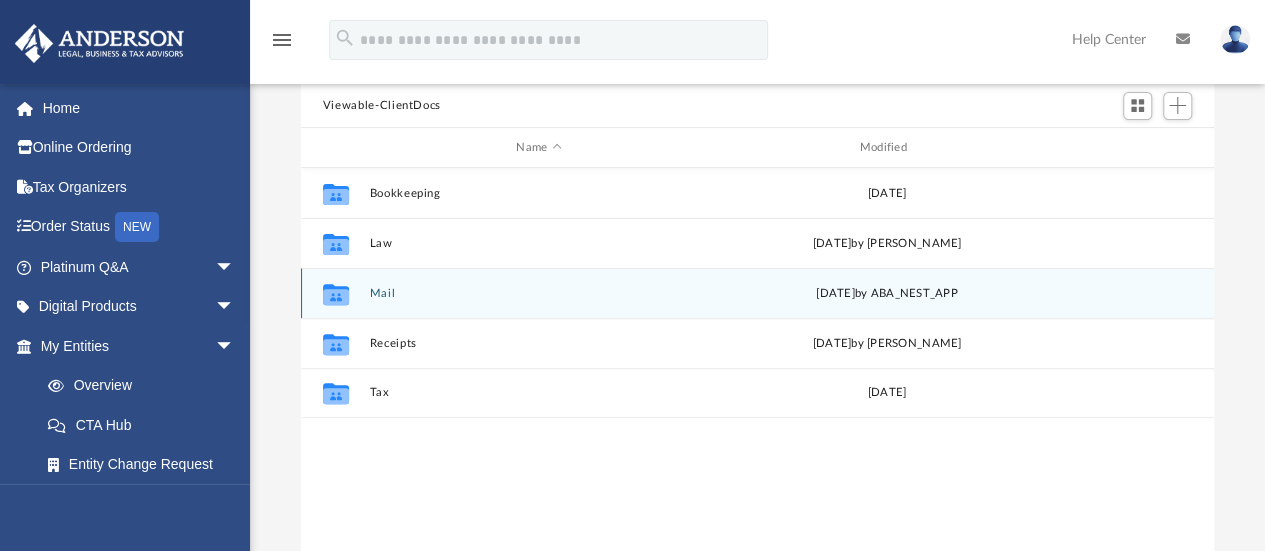
click at [400, 287] on button "Mail" at bounding box center [538, 293] width 339 height 13
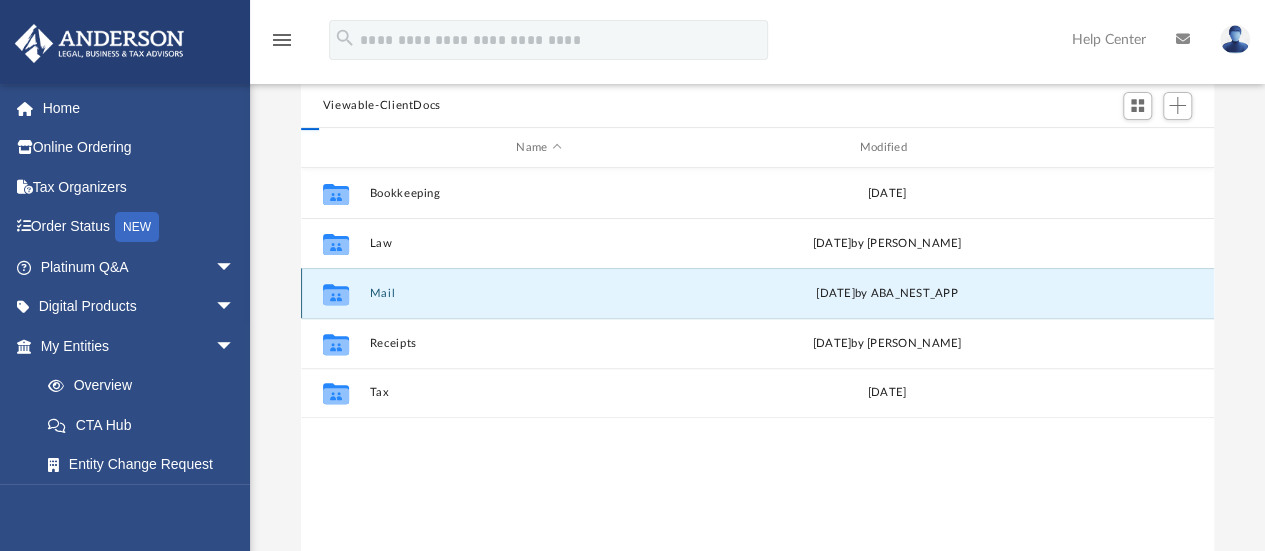
click at [400, 287] on button "Mail" at bounding box center [538, 293] width 339 height 13
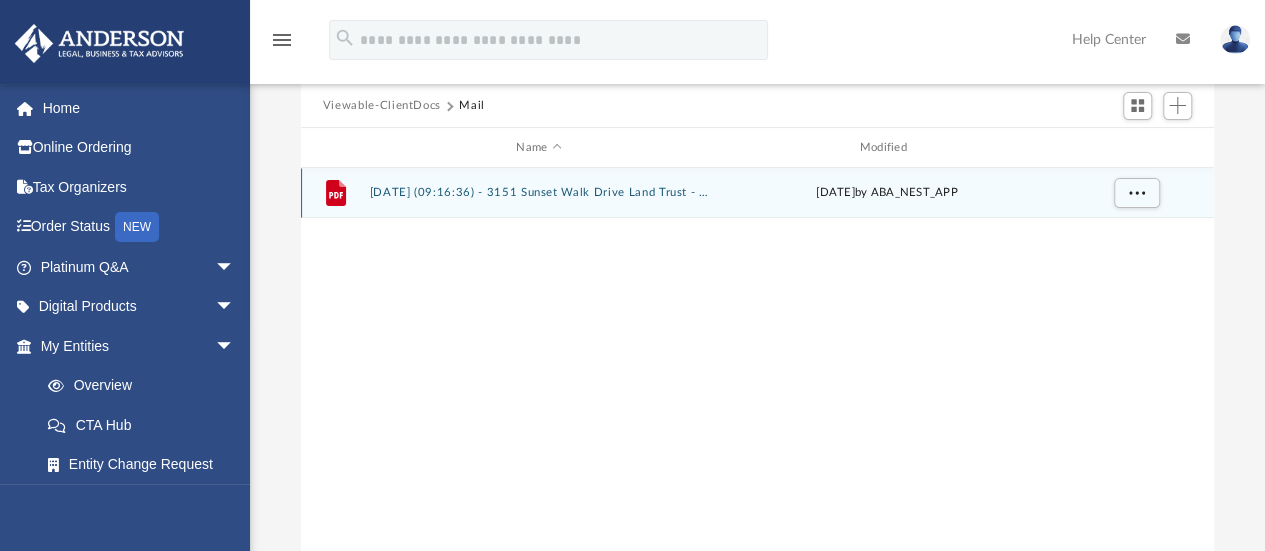
click at [418, 191] on button "2025.07.02 (09:16:36) - 3151 Sunset Walk Drive Land Trust - Land Trust Document…" at bounding box center [538, 193] width 339 height 13
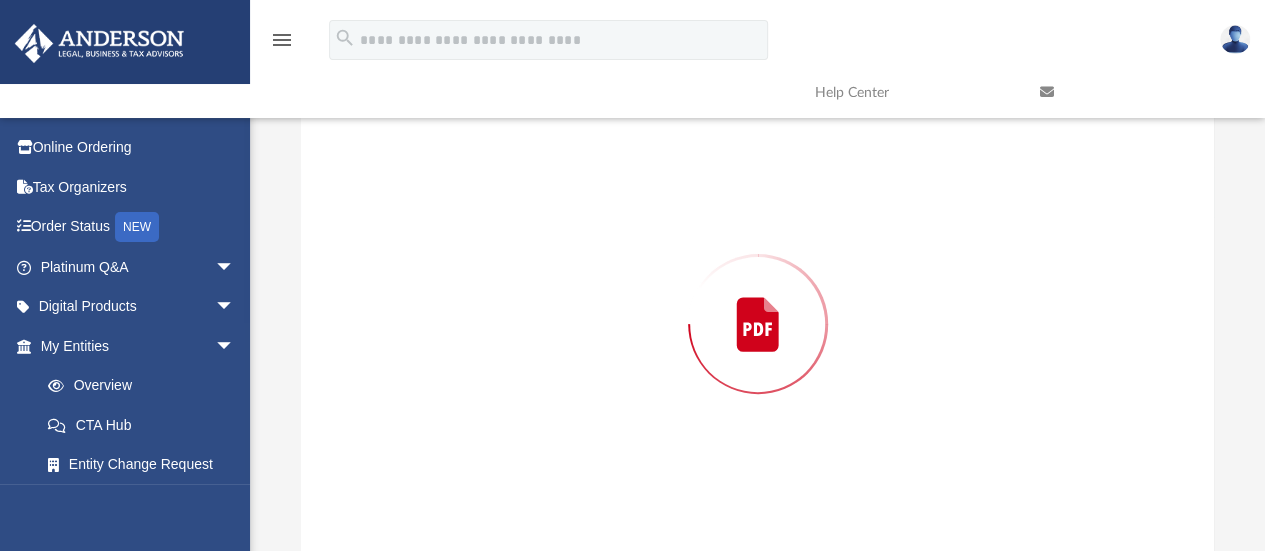
scroll to position [217, 0]
click at [418, 191] on div "Preview" at bounding box center [758, 311] width 914 height 516
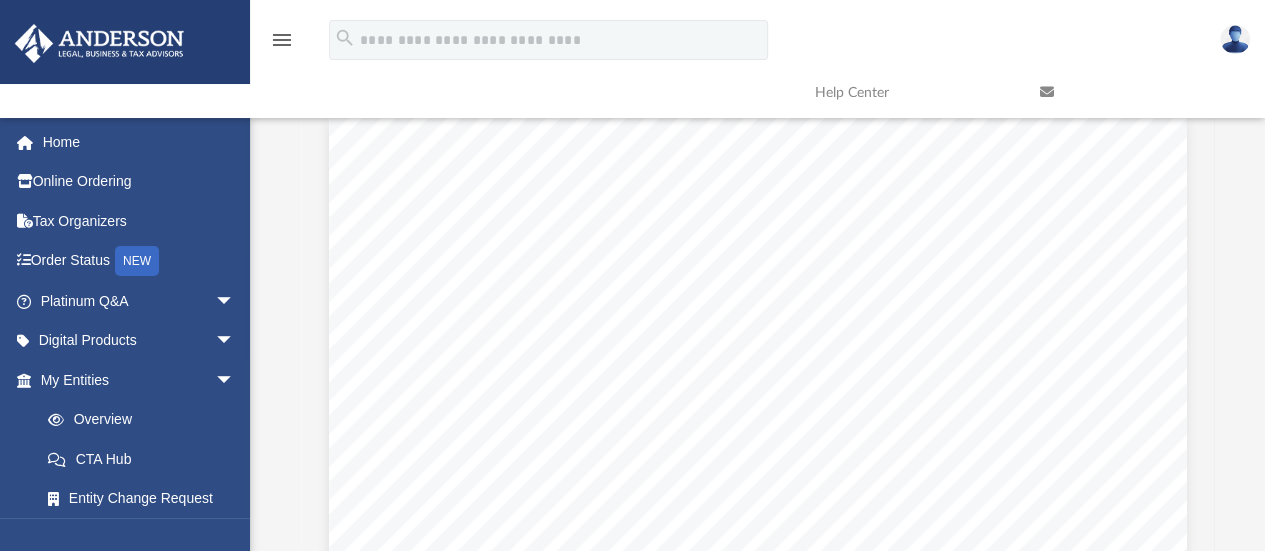
scroll to position [0, 0]
